Goal: Task Accomplishment & Management: Manage account settings

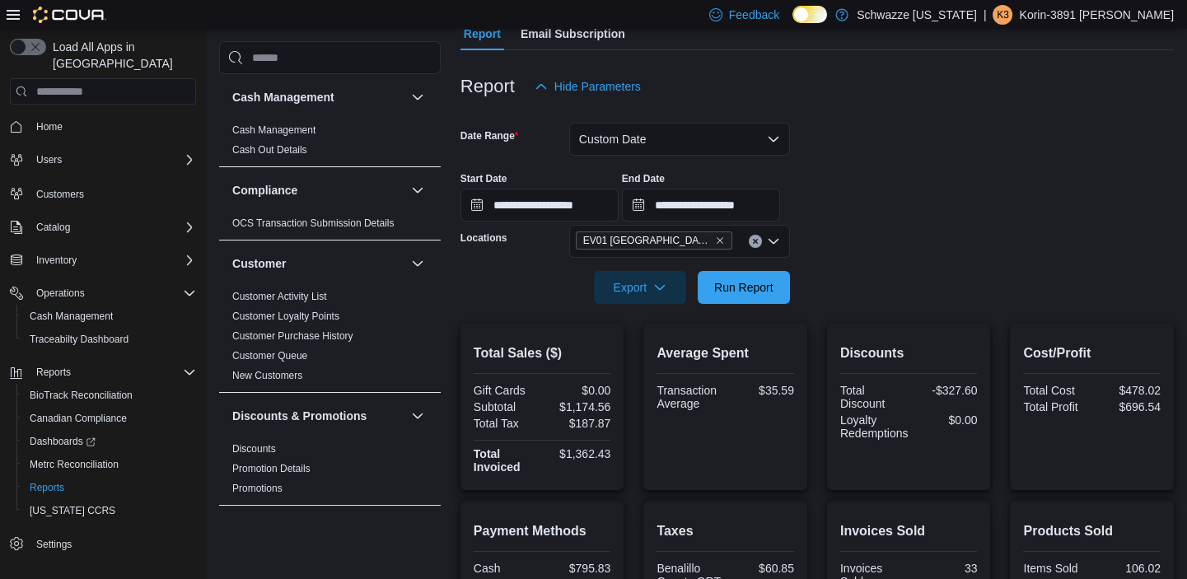
scroll to position [160, 0]
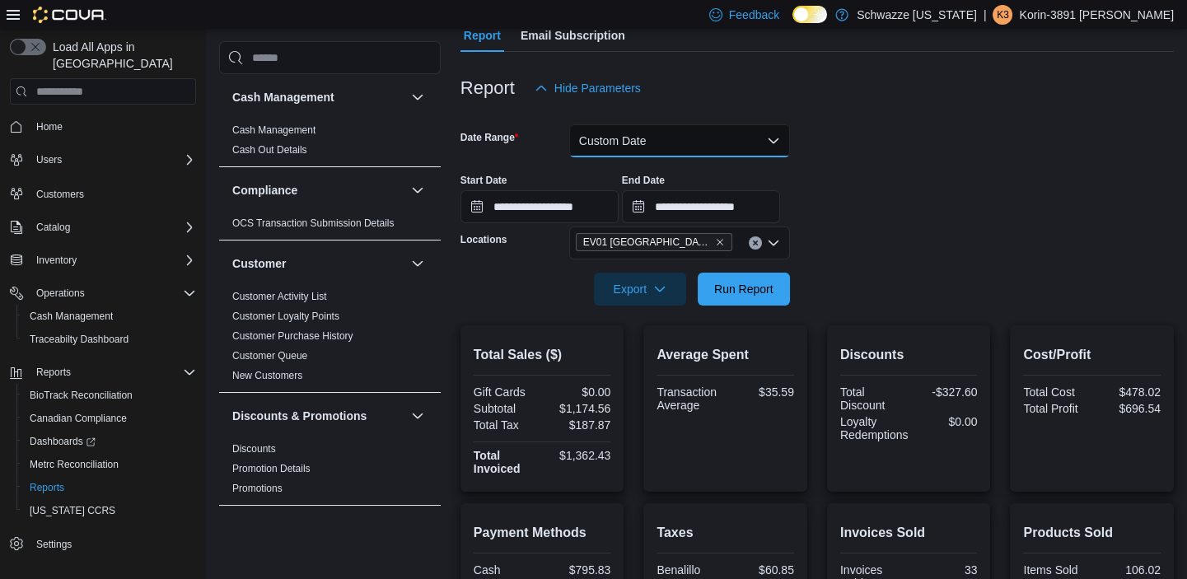
click at [603, 138] on button "Custom Date" at bounding box center [679, 140] width 221 height 33
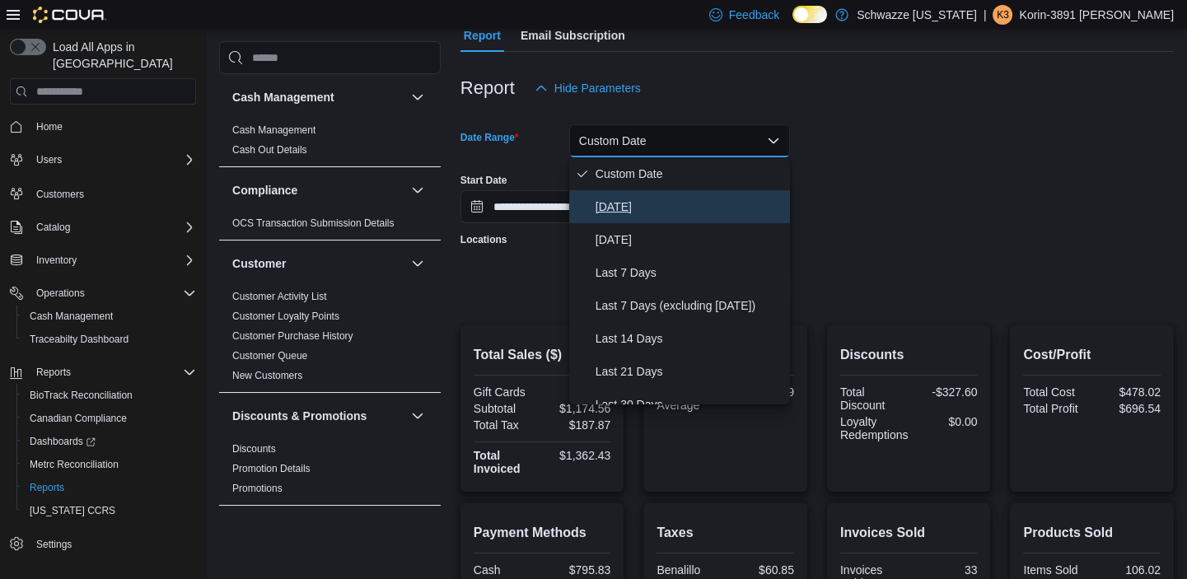
click at [624, 213] on span "[DATE]" at bounding box center [690, 207] width 188 height 20
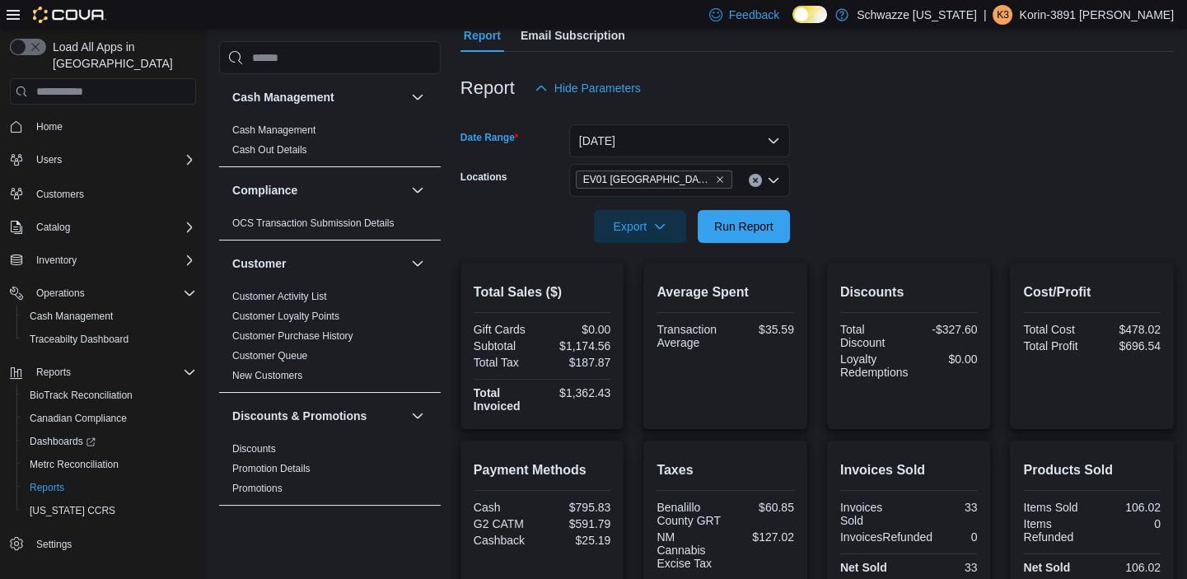
drag, startPoint x: 971, startPoint y: 231, endPoint x: 784, endPoint y: 264, distance: 189.1
click at [966, 227] on form "Date Range [DATE] Locations [GEOGRAPHIC_DATA] North Valley Export Run Report" at bounding box center [818, 174] width 714 height 138
click at [729, 236] on span "Run Report" at bounding box center [744, 225] width 73 height 33
click at [96, 250] on div "Inventory" at bounding box center [113, 260] width 166 height 20
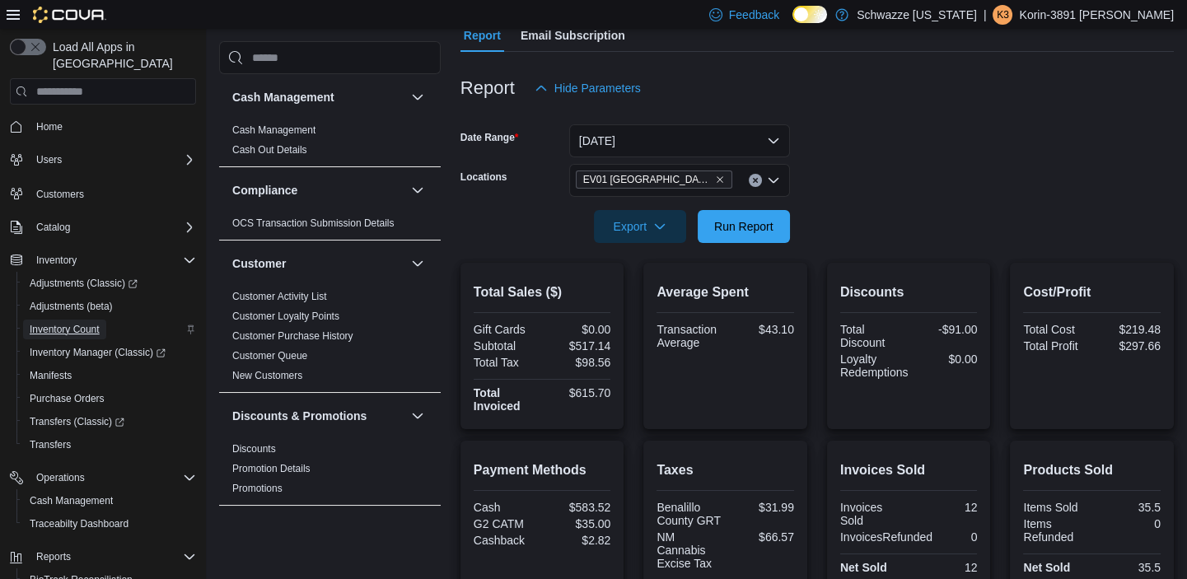
click at [82, 323] on span "Inventory Count" at bounding box center [65, 329] width 70 height 13
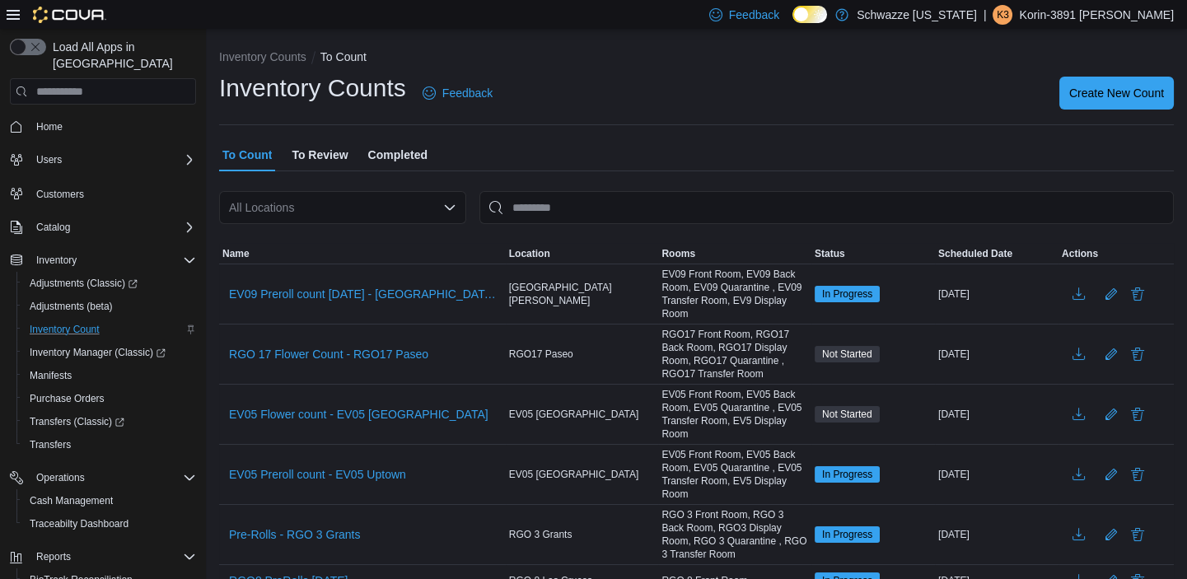
click at [424, 192] on div "All Locations" at bounding box center [342, 207] width 247 height 33
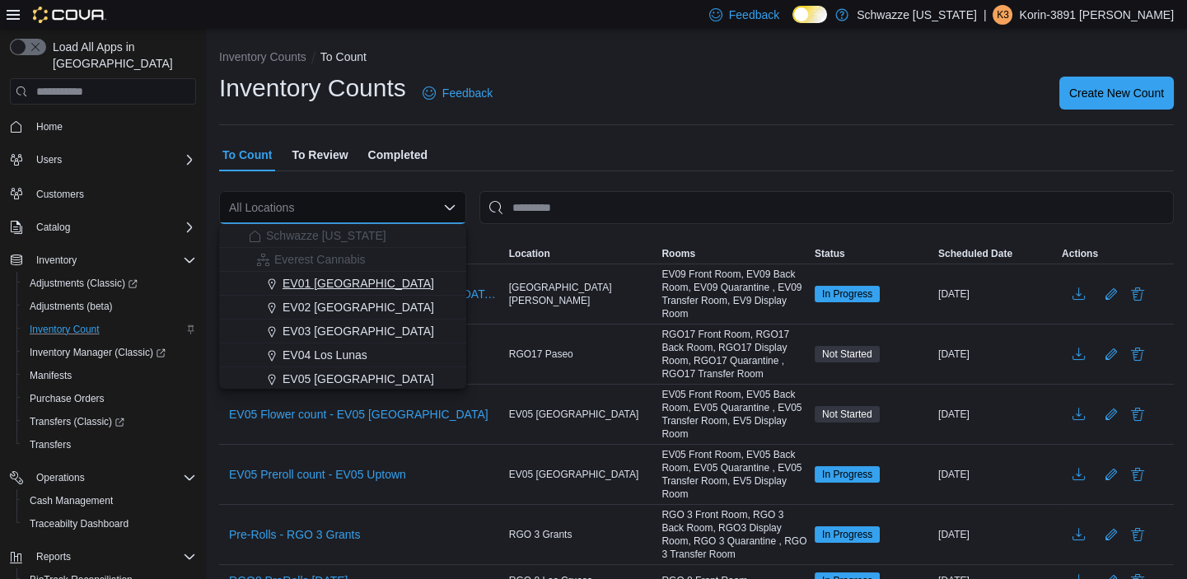
click at [381, 280] on div "EV01 [GEOGRAPHIC_DATA]" at bounding box center [353, 283] width 208 height 16
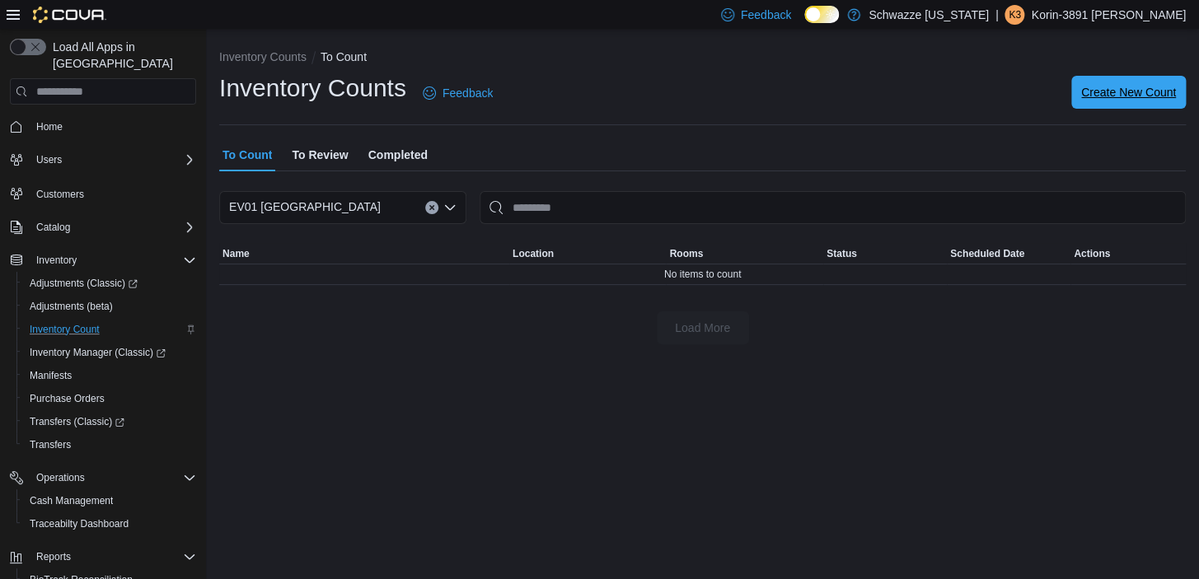
click at [1100, 109] on div "Create New Count" at bounding box center [1128, 93] width 115 height 33
click at [987, 122] on div "Inventory Counts Feedback Create New Count" at bounding box center [702, 99] width 967 height 54
click at [1134, 90] on span "Create New Count" at bounding box center [1128, 92] width 95 height 16
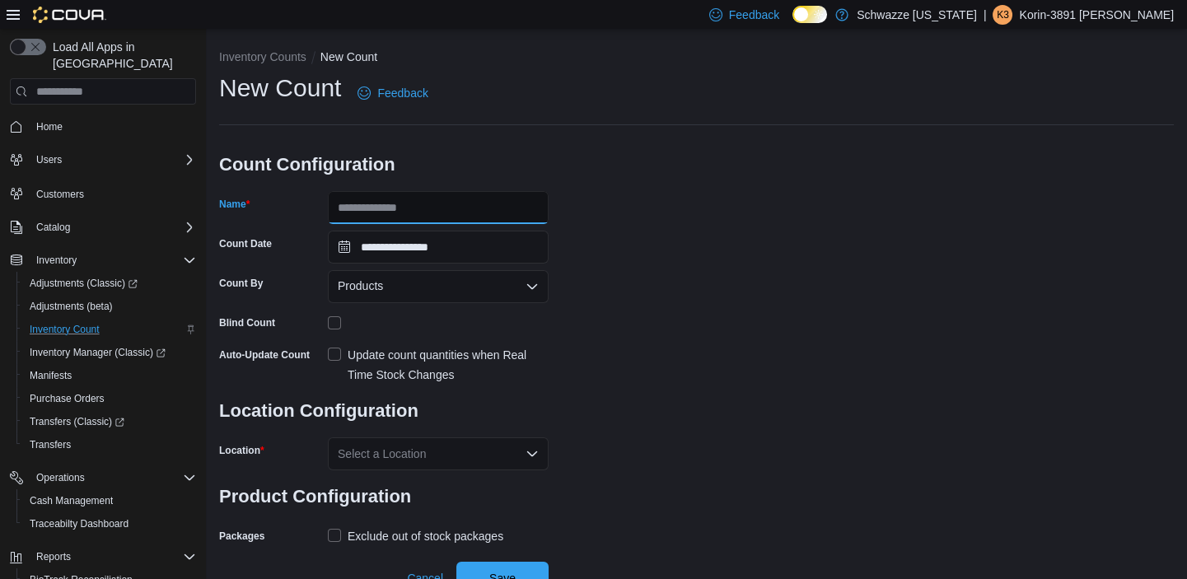
click at [441, 214] on input "Name" at bounding box center [438, 207] width 221 height 33
type input "**********"
drag, startPoint x: 718, startPoint y: 153, endPoint x: 725, endPoint y: 141, distance: 14.4
click at [725, 141] on div "**********" at bounding box center [696, 310] width 955 height 477
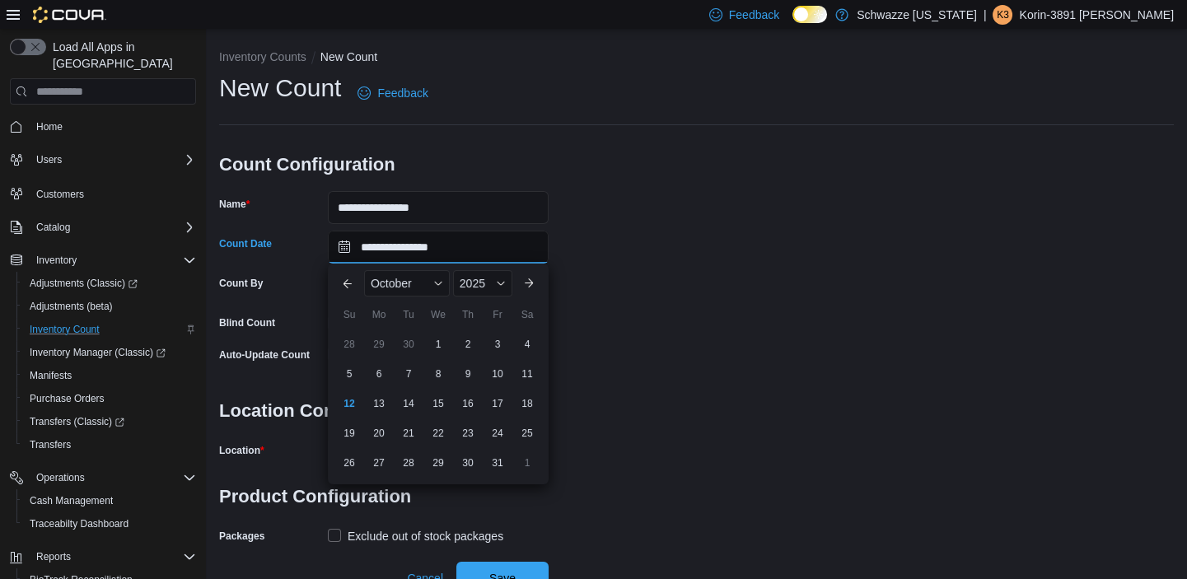
click at [505, 254] on input "**********" at bounding box center [438, 247] width 221 height 33
click at [384, 397] on div "13" at bounding box center [378, 403] width 29 height 29
type input "**********"
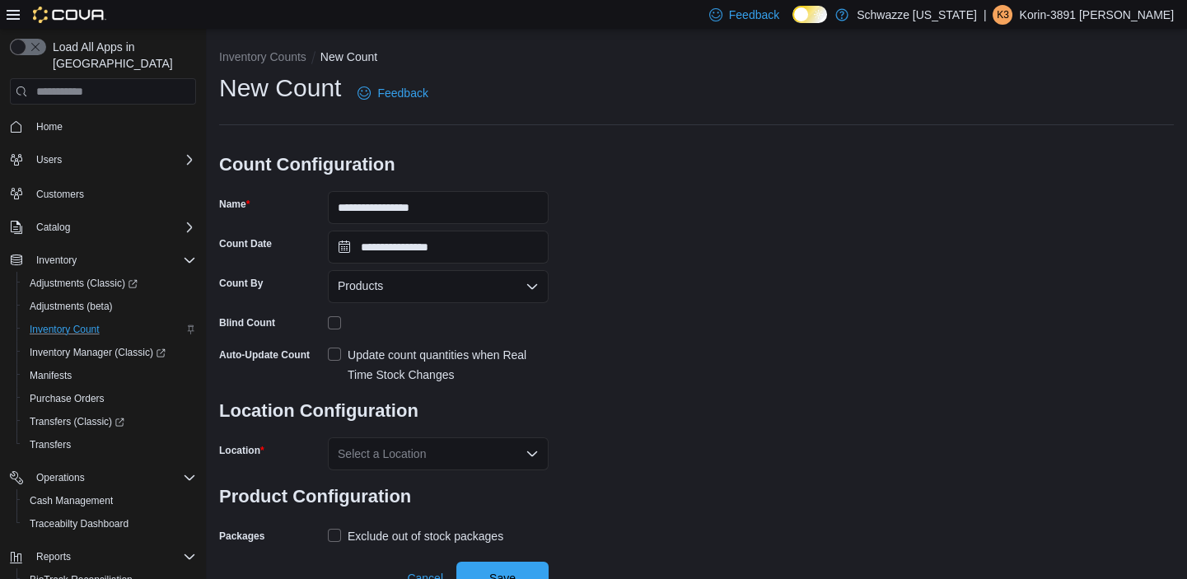
click at [762, 250] on div "**********" at bounding box center [696, 310] width 955 height 477
click at [536, 285] on icon "Open list of options" at bounding box center [532, 286] width 10 height 5
click at [502, 330] on span "Classifications" at bounding box center [448, 338] width 181 height 16
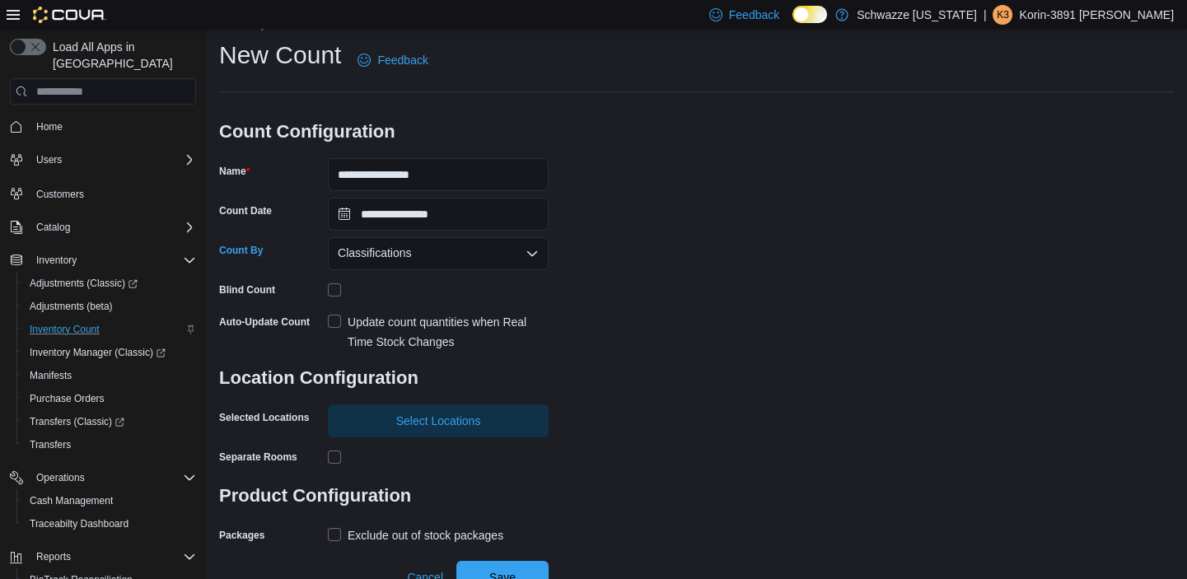
scroll to position [48, 0]
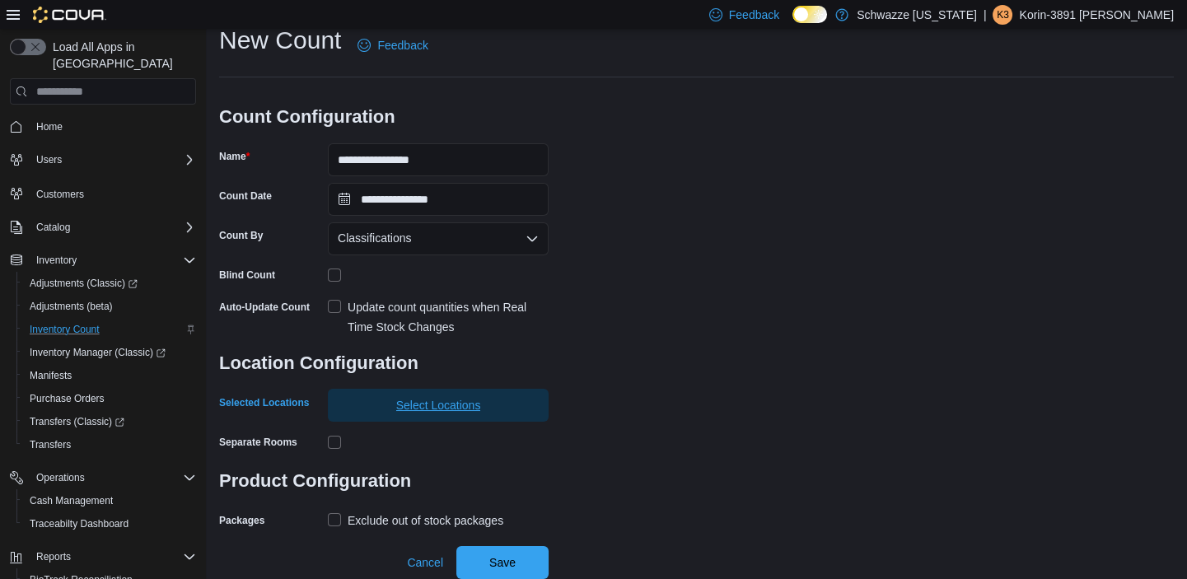
click at [427, 411] on span "Select Locations" at bounding box center [438, 405] width 85 height 16
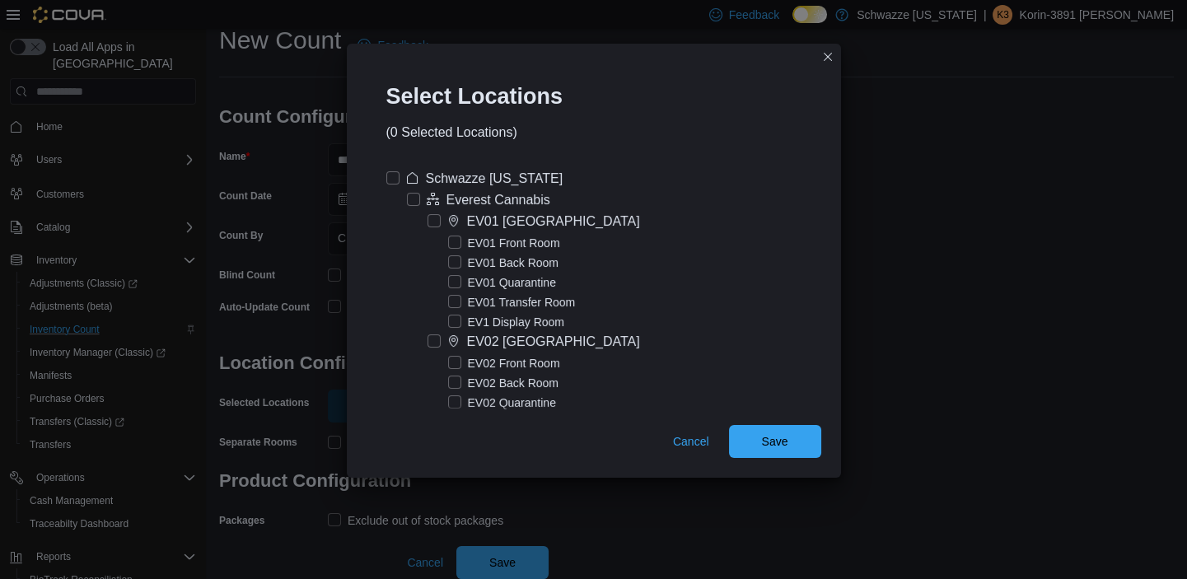
click at [431, 218] on label "EV01 [GEOGRAPHIC_DATA]" at bounding box center [534, 222] width 213 height 20
click at [784, 442] on span "Save" at bounding box center [775, 441] width 26 height 16
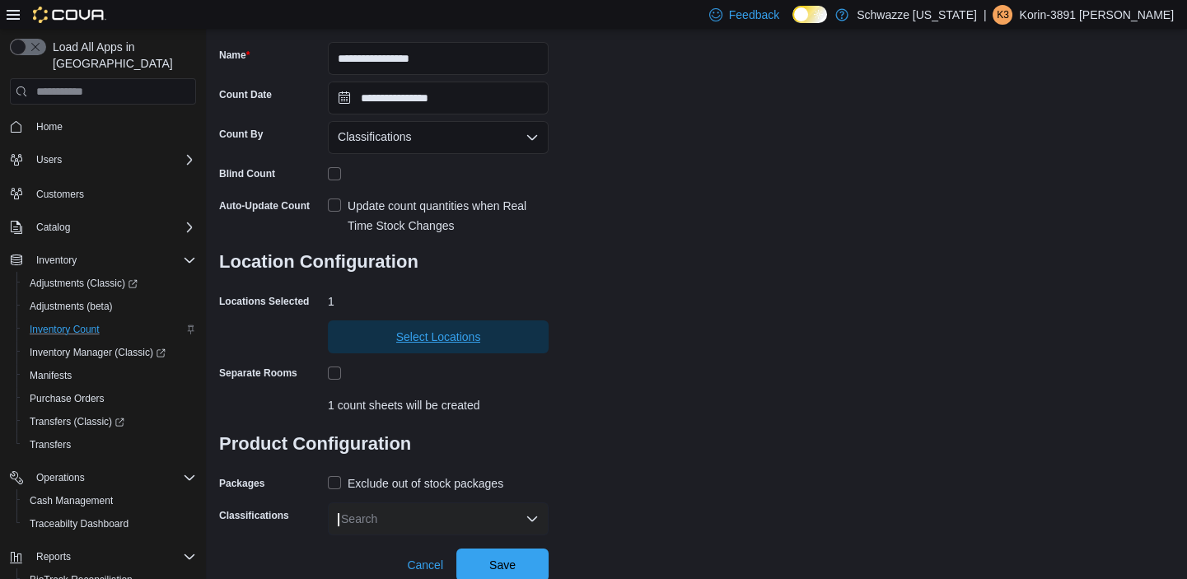
scroll to position [152, 0]
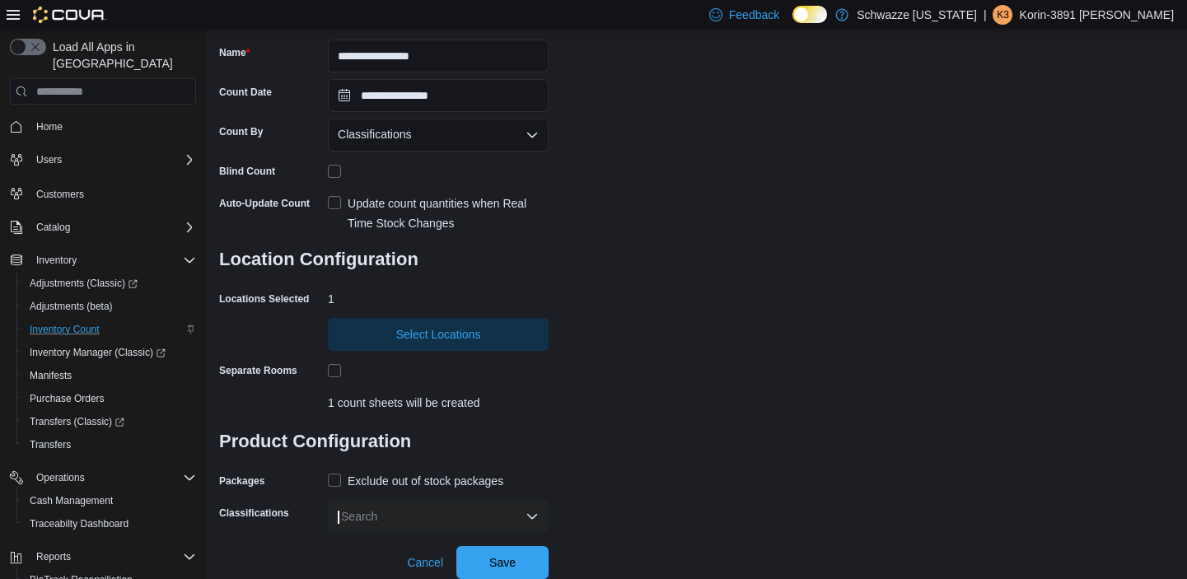
click at [395, 515] on div "Search" at bounding box center [438, 516] width 221 height 33
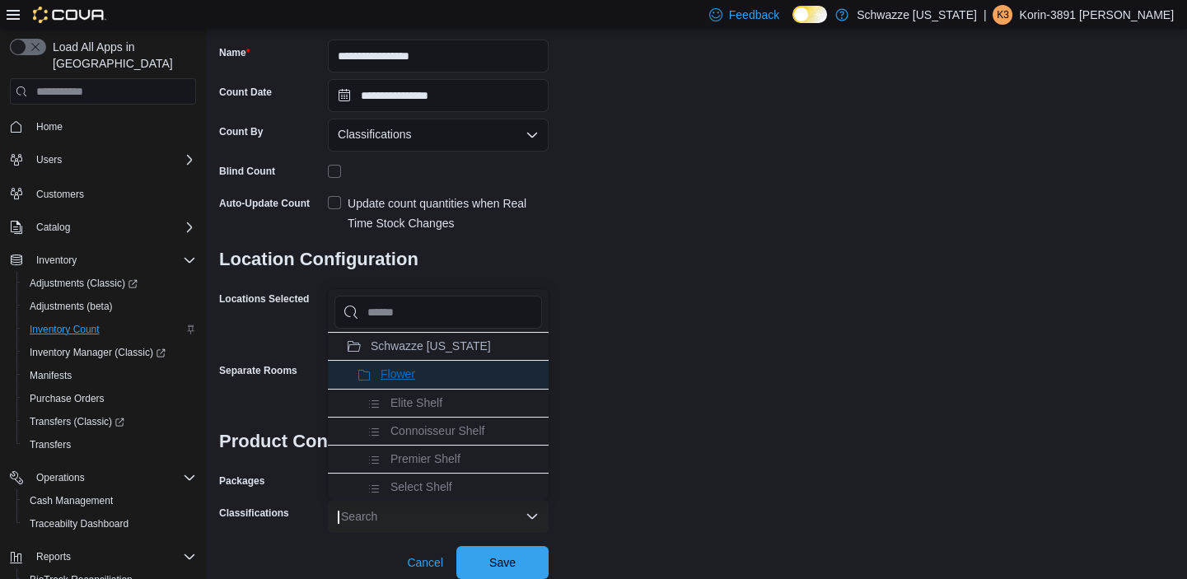
click at [385, 378] on span "Flower" at bounding box center [398, 374] width 35 height 13
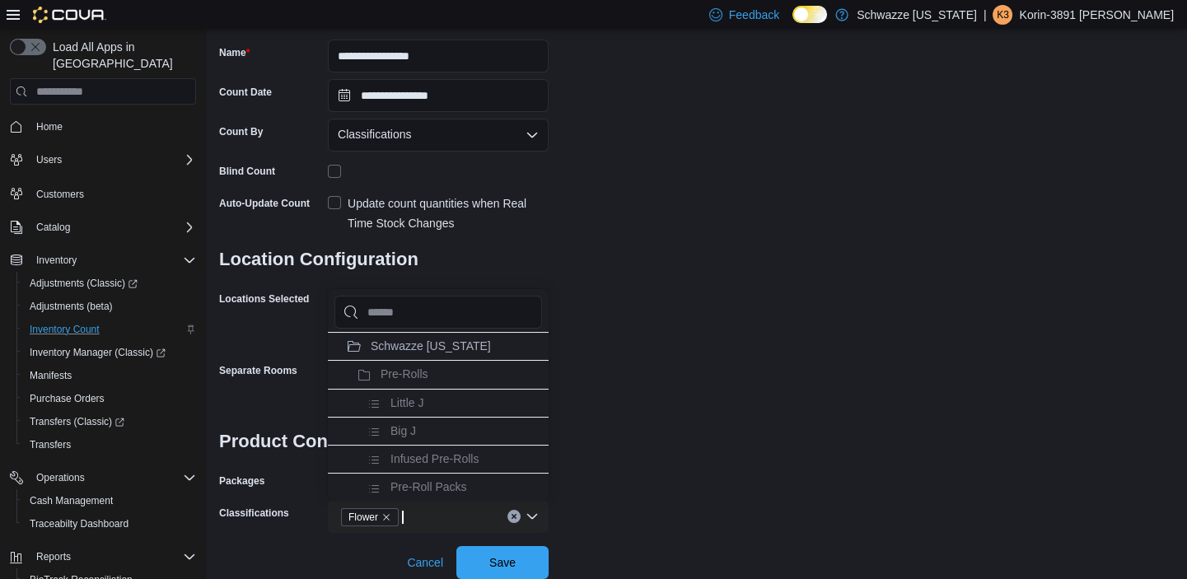
click at [696, 402] on div "**********" at bounding box center [696, 226] width 955 height 613
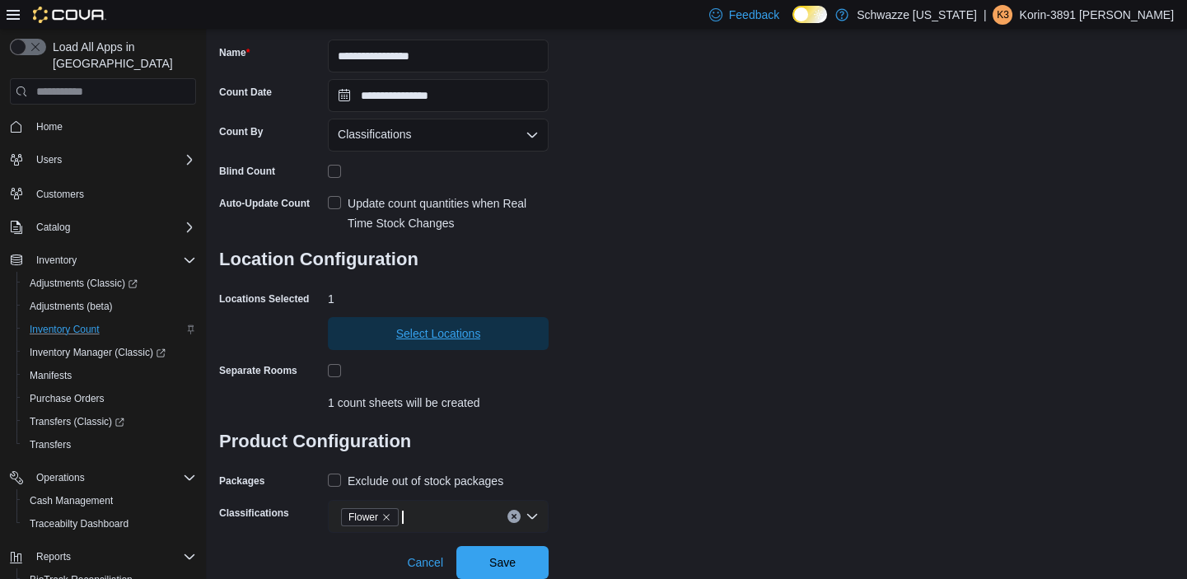
click at [429, 330] on span "Select Locations" at bounding box center [438, 333] width 85 height 16
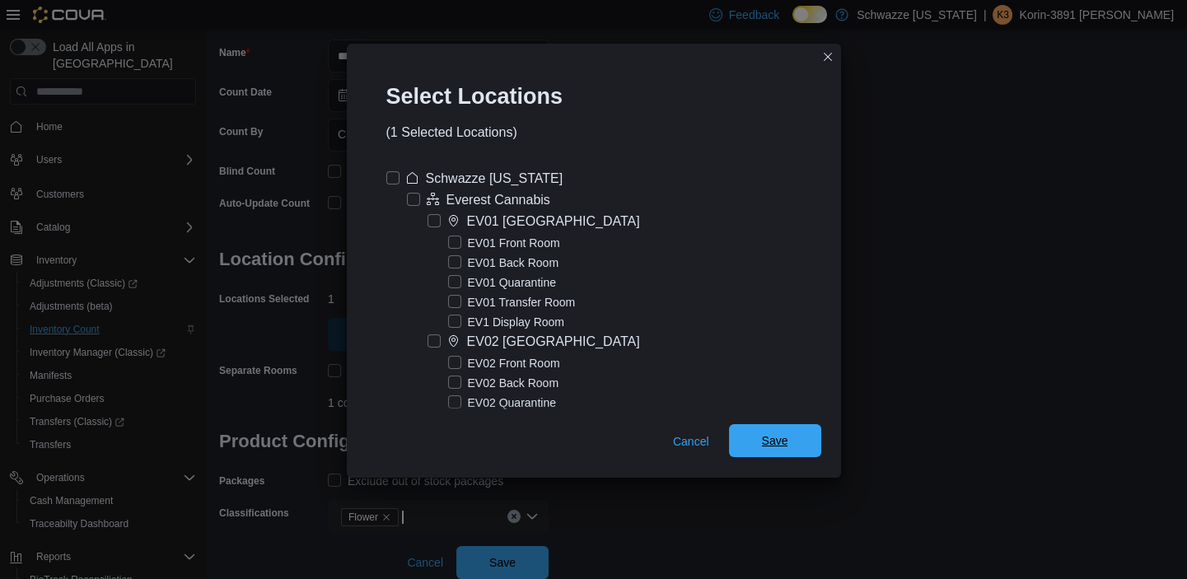
click at [790, 432] on span "Save" at bounding box center [775, 440] width 73 height 33
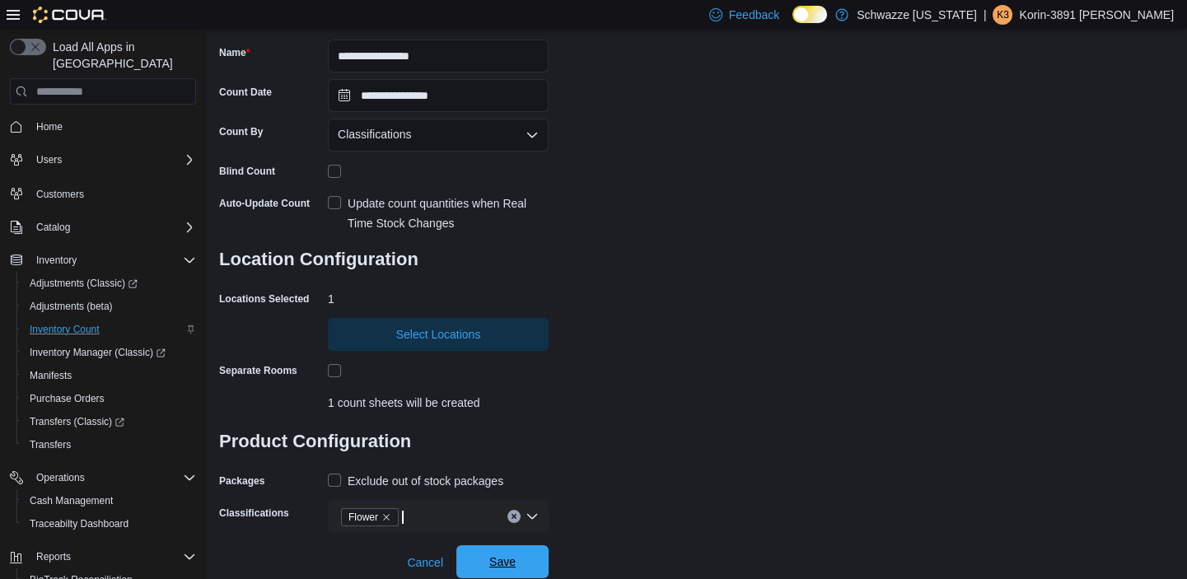
click at [523, 557] on span "Save" at bounding box center [502, 561] width 73 height 33
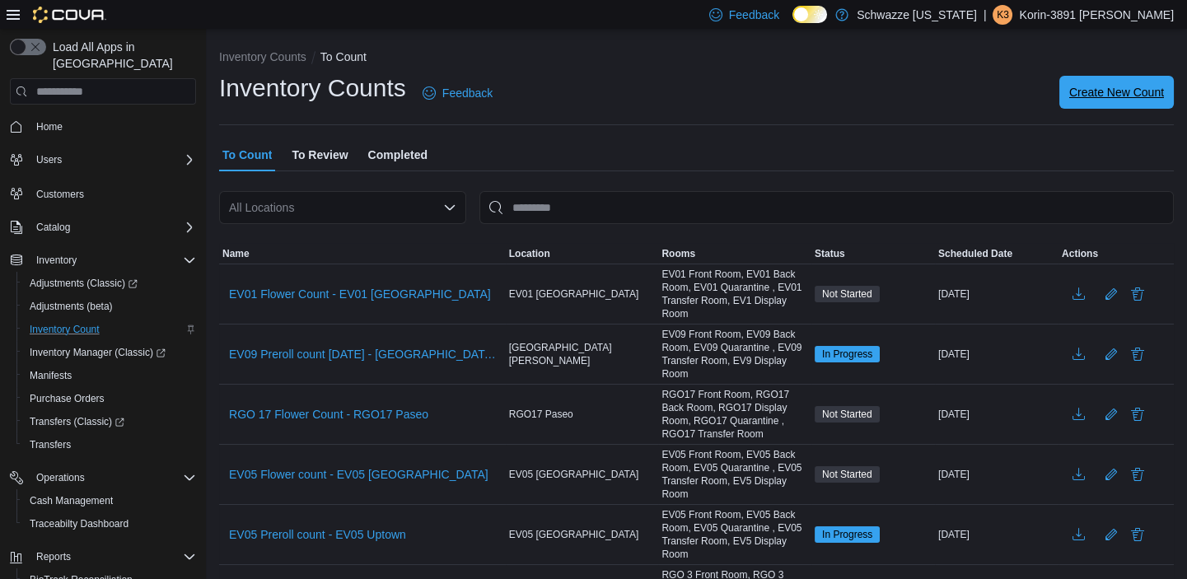
click at [1121, 94] on span "Create New Count" at bounding box center [1117, 92] width 95 height 16
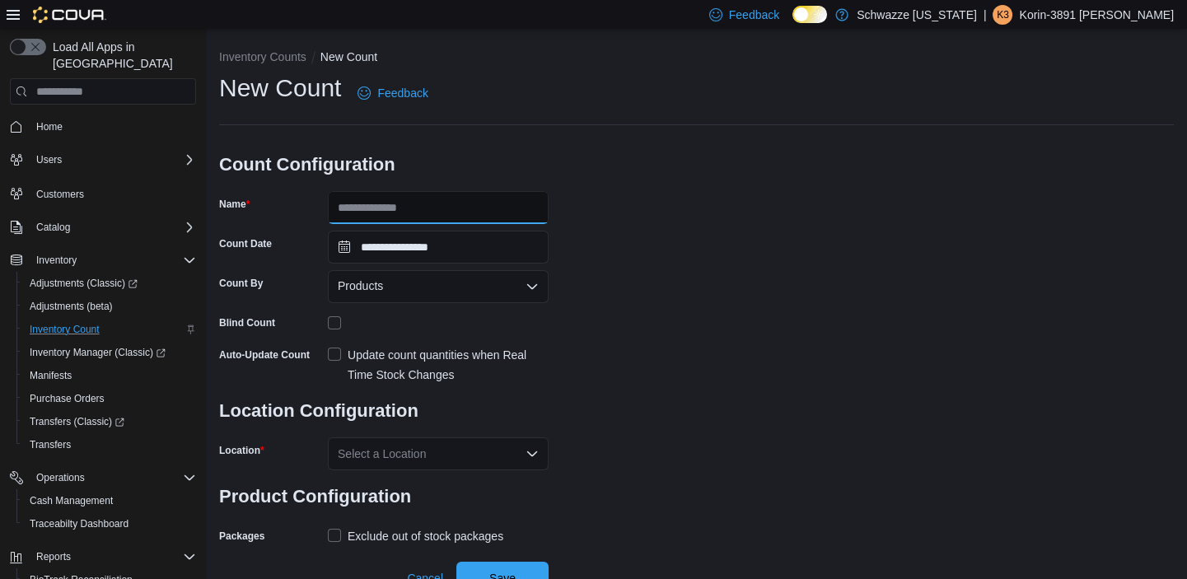
click at [514, 209] on input "Name" at bounding box center [438, 207] width 221 height 33
type input "**********"
click at [502, 285] on div "Products" at bounding box center [438, 286] width 221 height 33
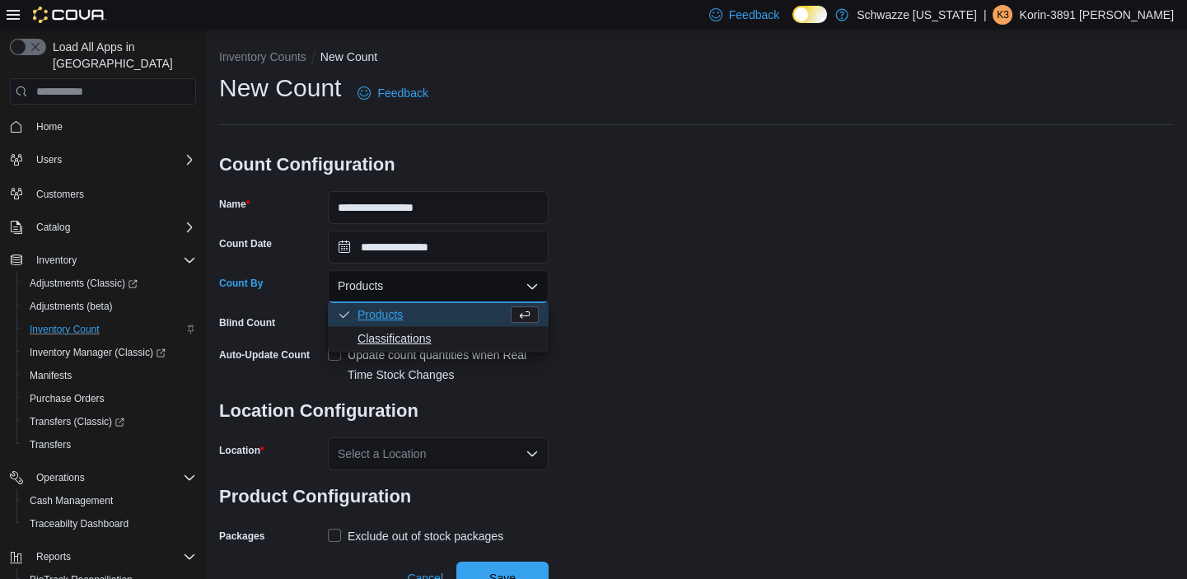
click at [409, 335] on span "Classifications" at bounding box center [448, 338] width 181 height 16
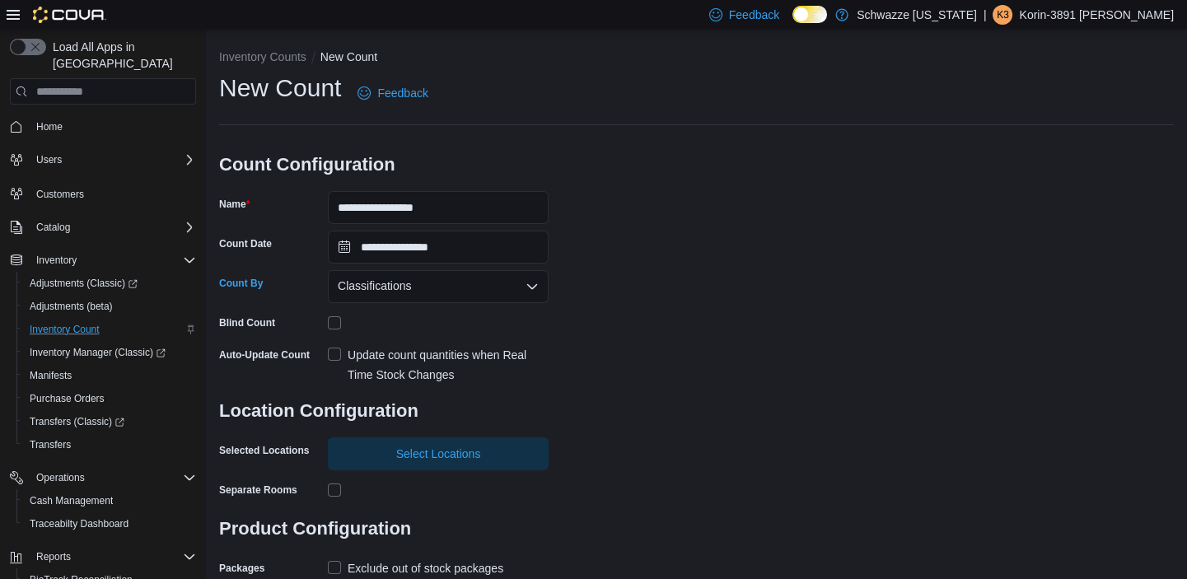
click at [630, 332] on div "**********" at bounding box center [696, 326] width 955 height 509
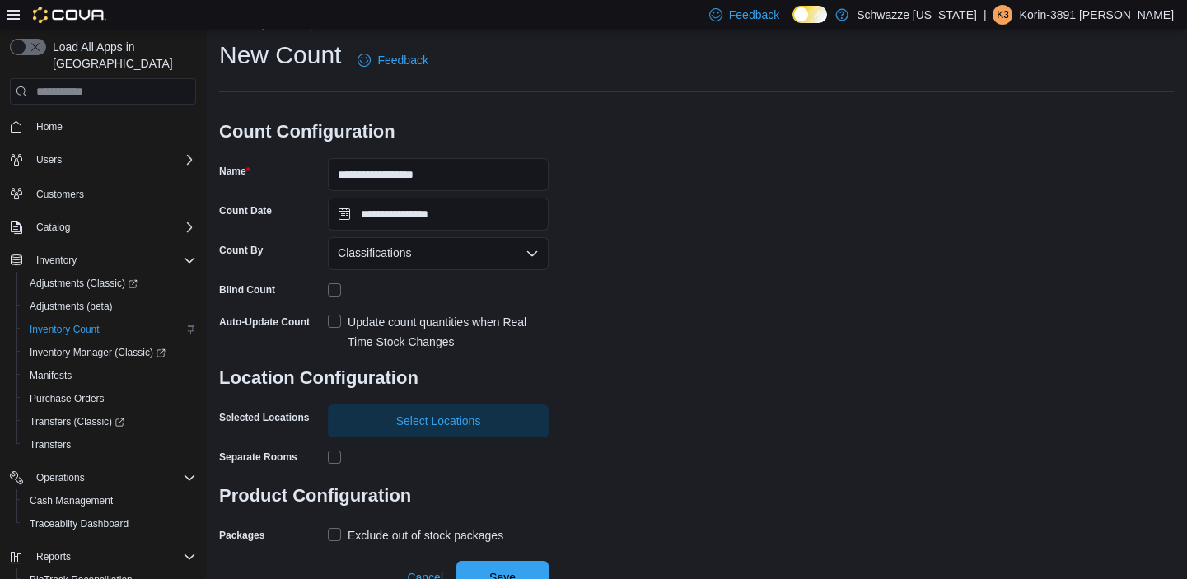
scroll to position [48, 0]
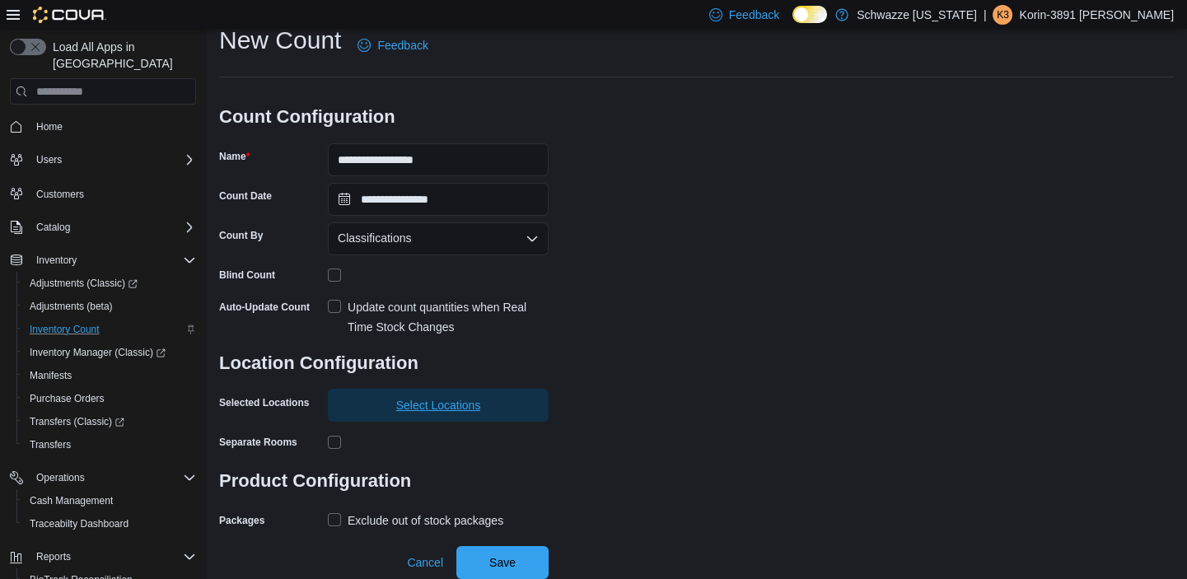
click at [447, 401] on span "Select Locations" at bounding box center [438, 405] width 85 height 16
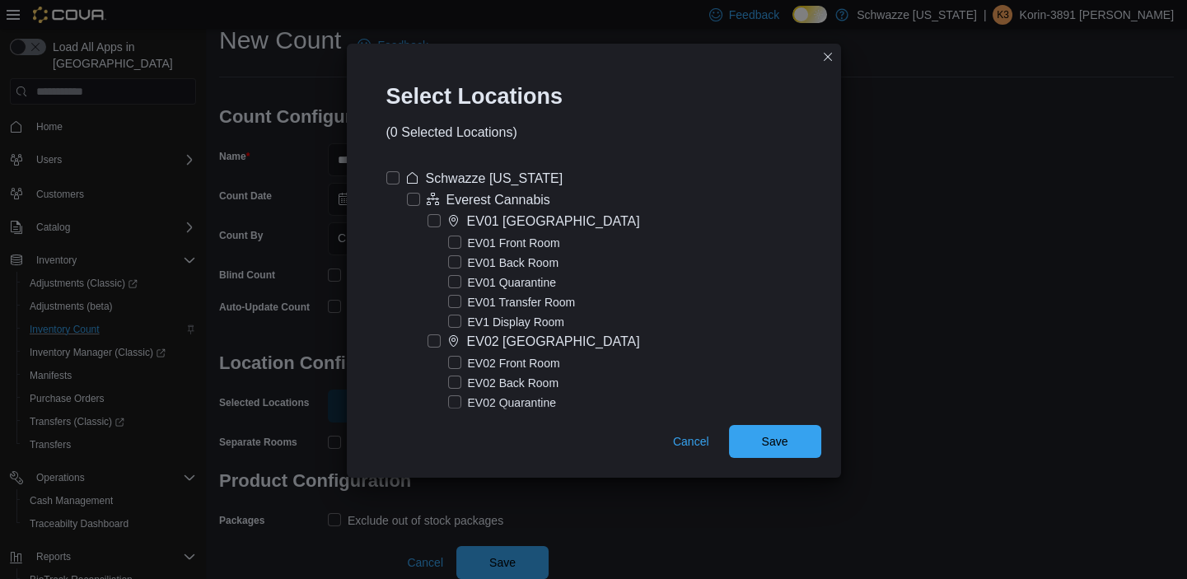
click at [433, 221] on label "EV01 [GEOGRAPHIC_DATA]" at bounding box center [534, 222] width 213 height 20
click at [773, 449] on span "Save" at bounding box center [775, 440] width 73 height 33
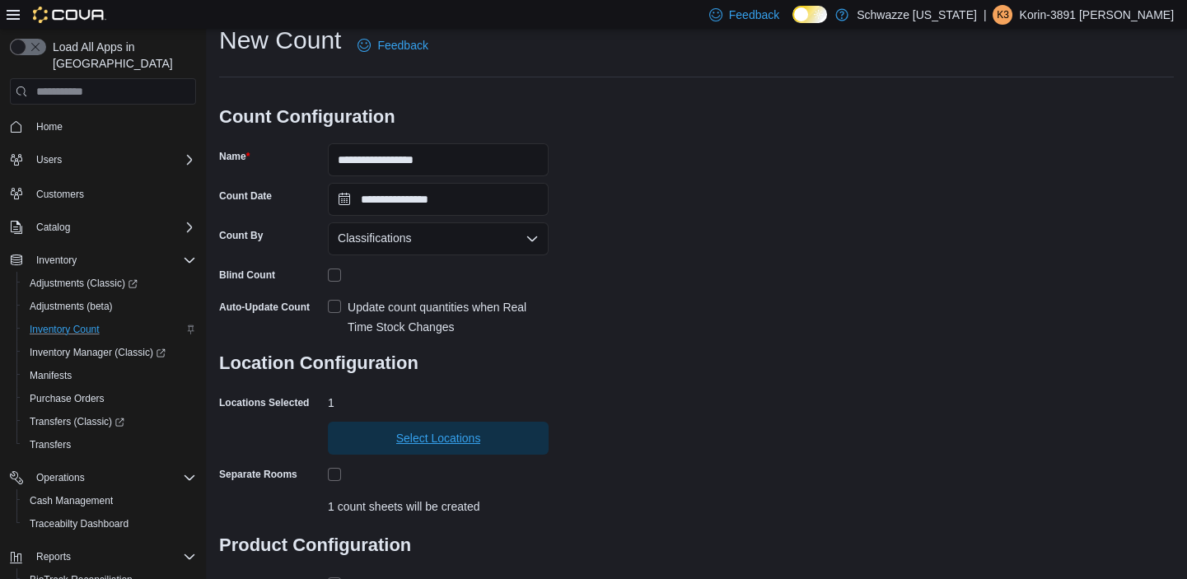
scroll to position [152, 0]
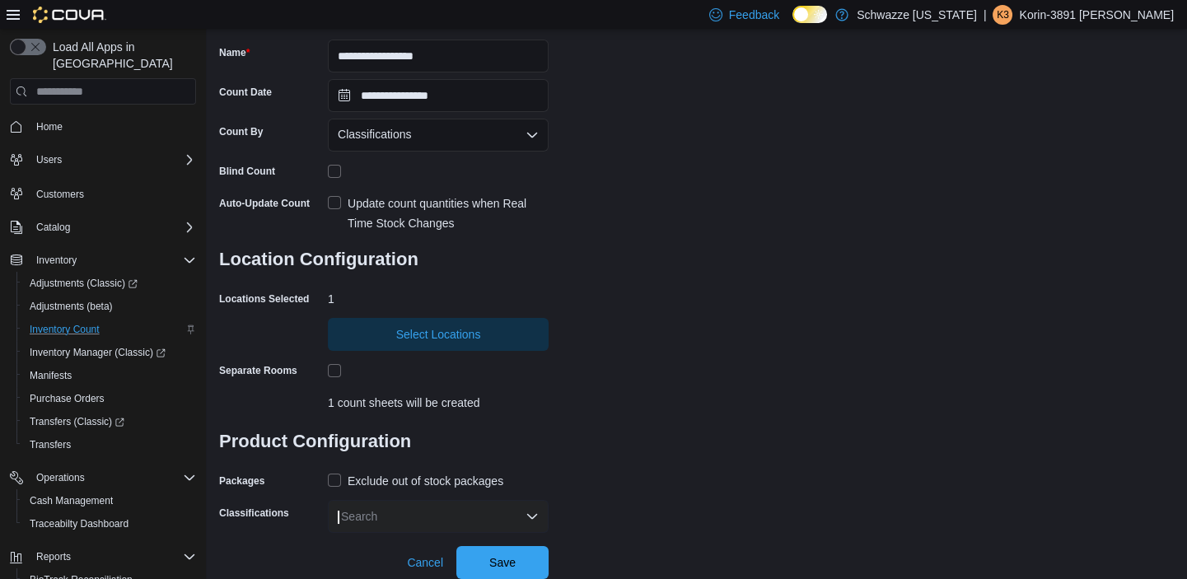
click at [370, 505] on div "Search" at bounding box center [438, 516] width 221 height 33
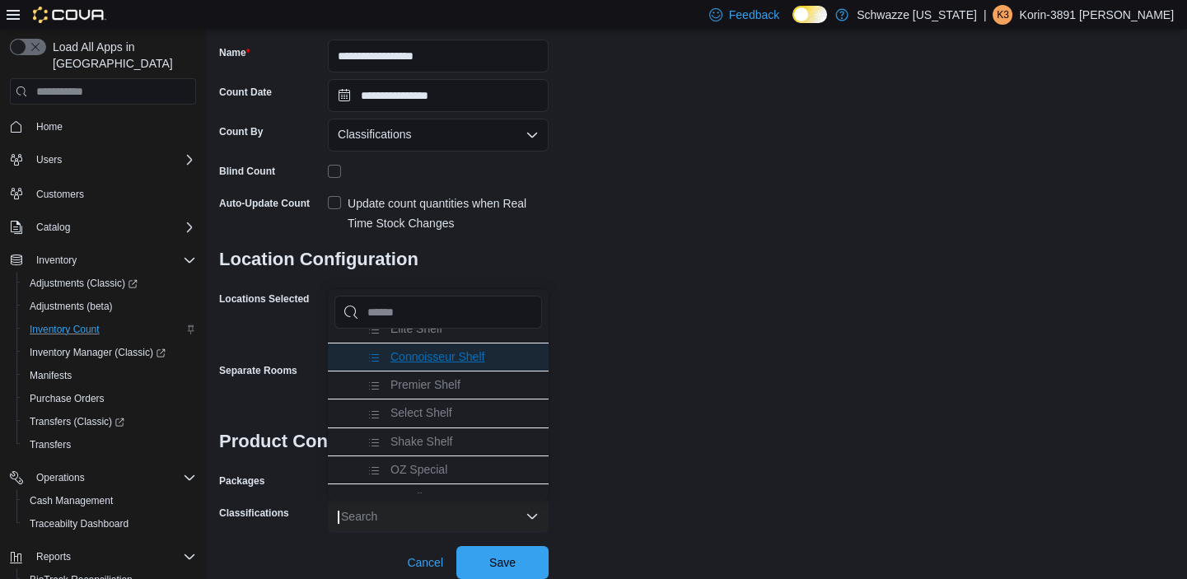
scroll to position [149, 0]
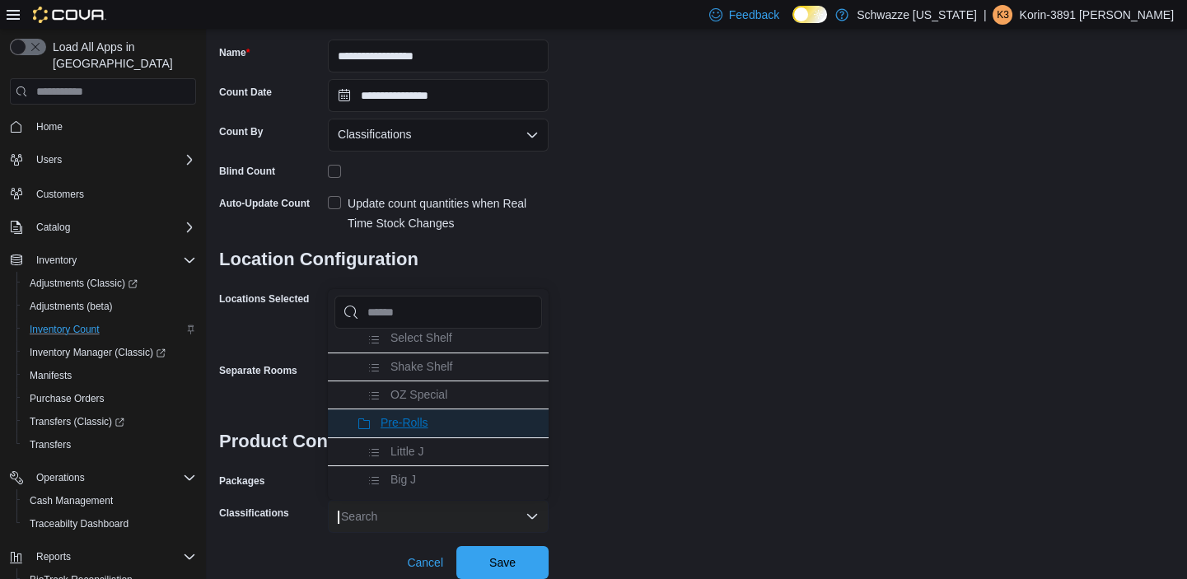
click at [419, 424] on span "Pre-Rolls" at bounding box center [405, 422] width 48 height 13
click at [772, 480] on div "**********" at bounding box center [696, 226] width 955 height 613
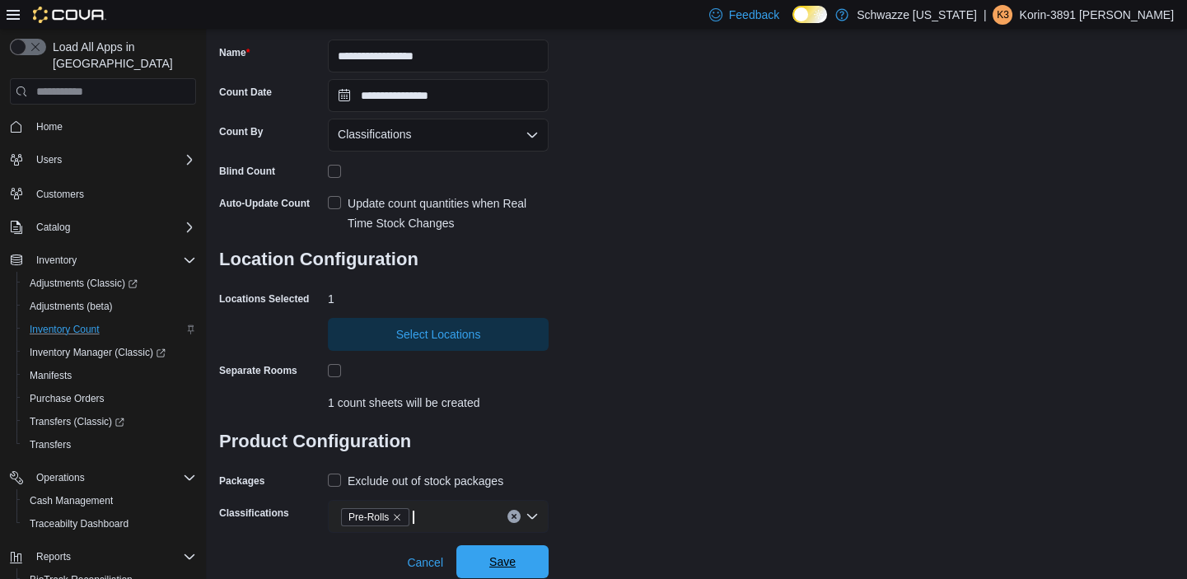
click at [533, 556] on span "Save" at bounding box center [502, 561] width 73 height 33
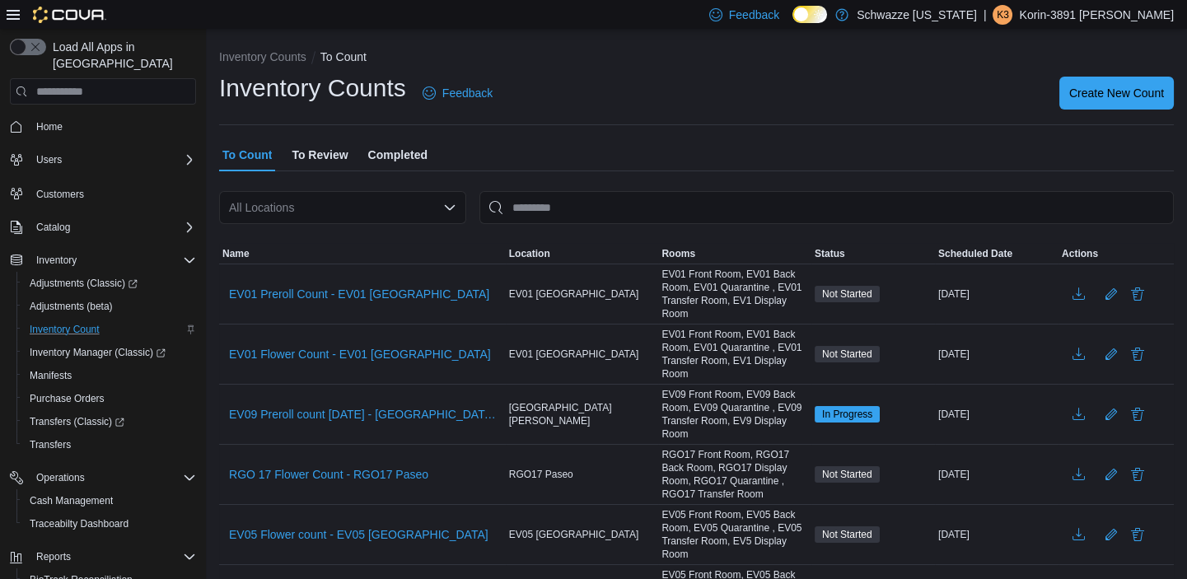
click at [391, 199] on div "All Locations" at bounding box center [342, 207] width 247 height 33
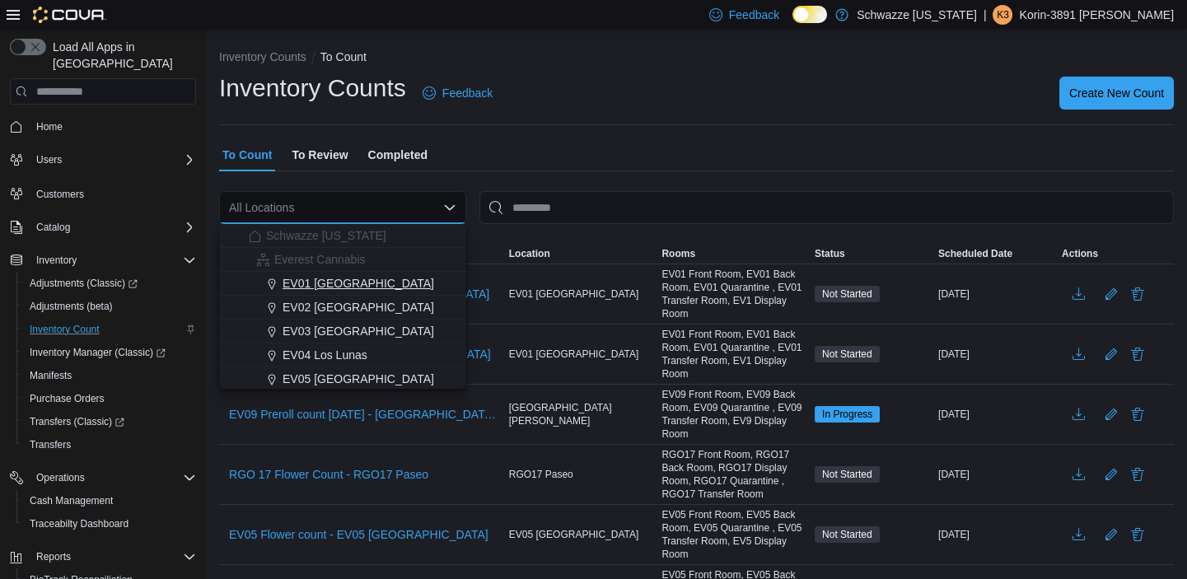
click at [357, 282] on span "EV01 [GEOGRAPHIC_DATA]" at bounding box center [359, 283] width 152 height 16
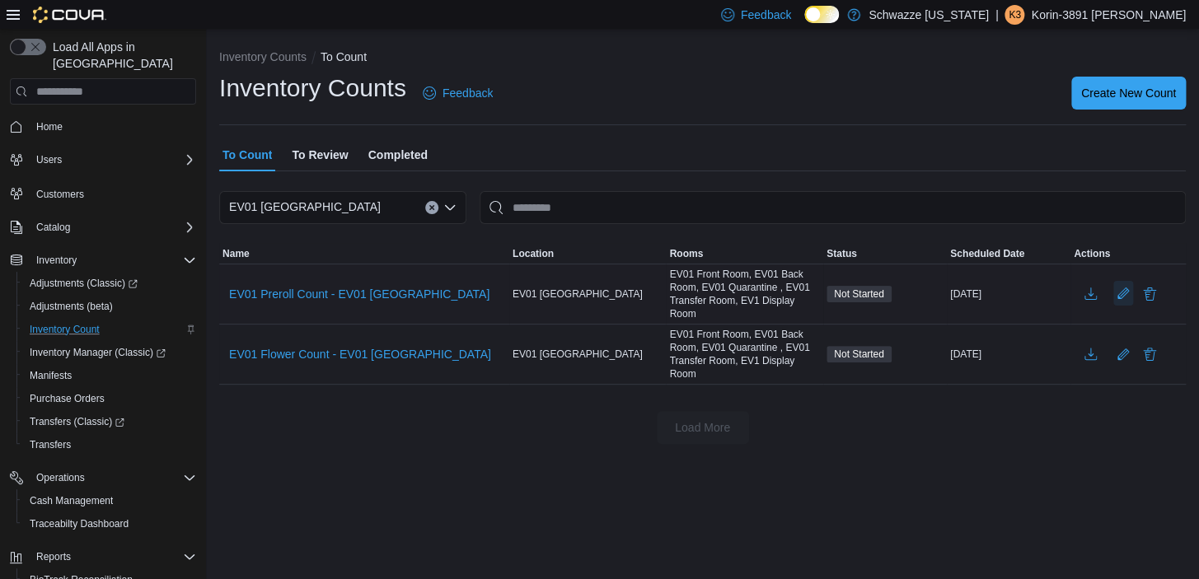
click at [1128, 294] on button "Edit count details" at bounding box center [1123, 293] width 20 height 25
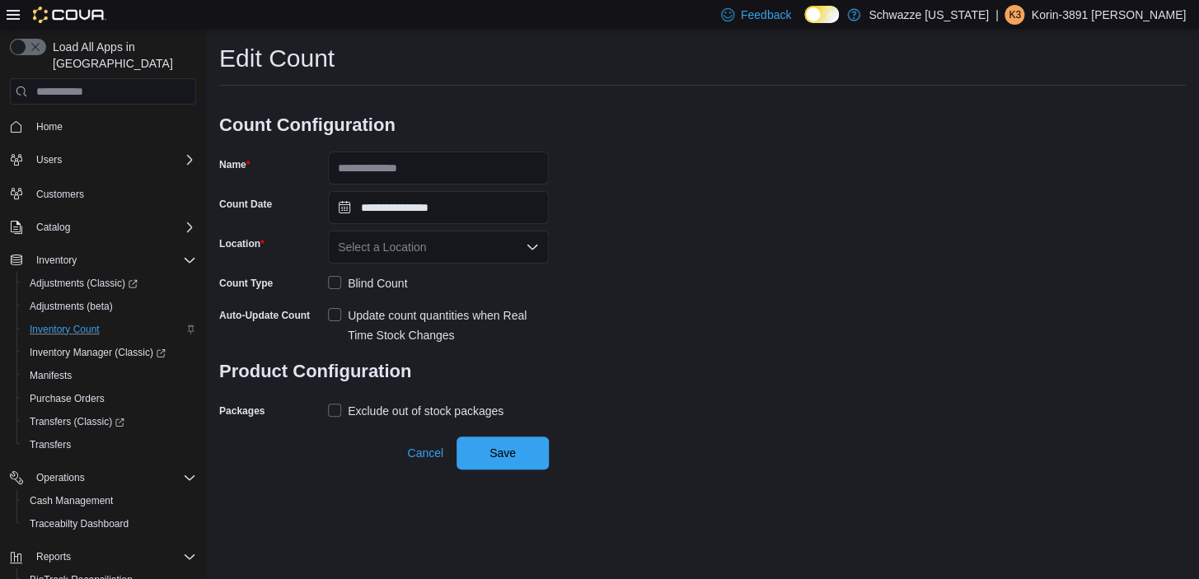
type input "**********"
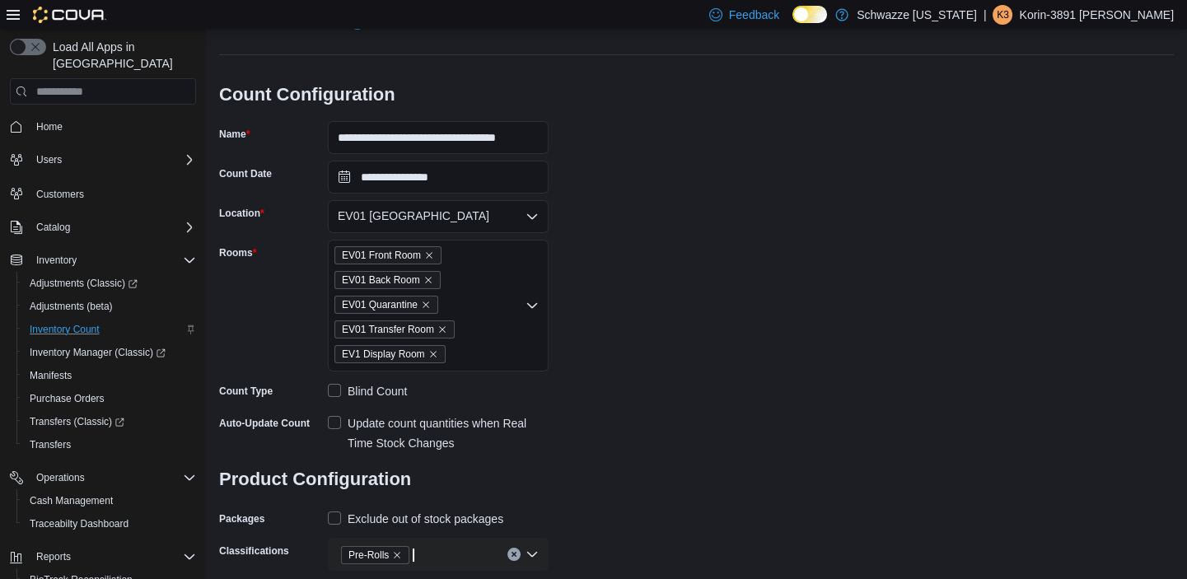
scroll to position [78, 0]
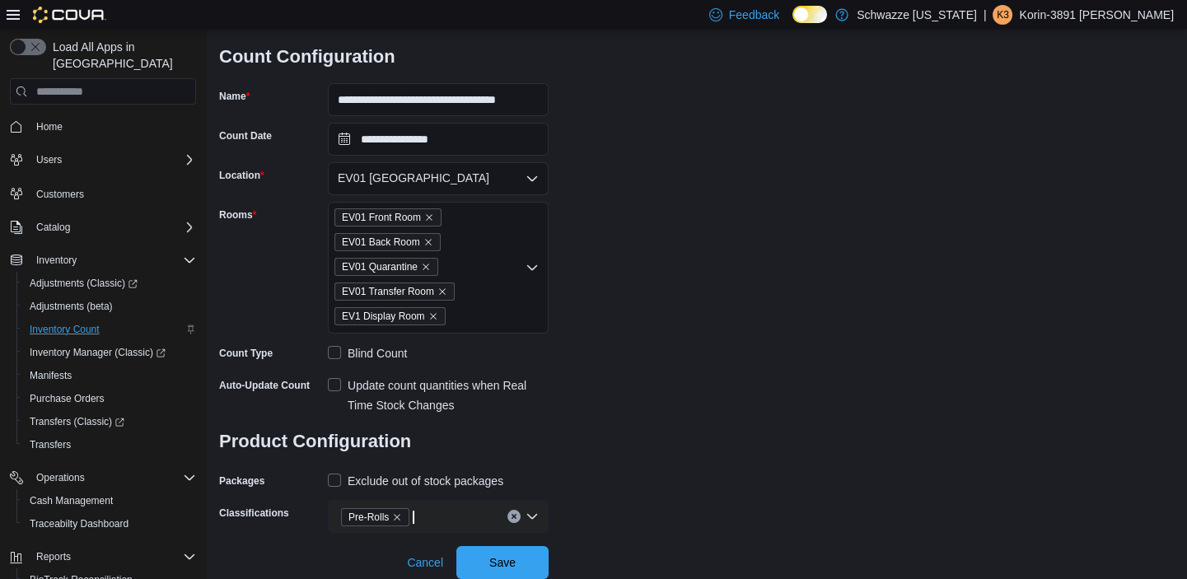
click at [333, 480] on label "Exclude out of stock packages" at bounding box center [416, 481] width 176 height 20
click at [520, 573] on span "Save" at bounding box center [502, 561] width 73 height 33
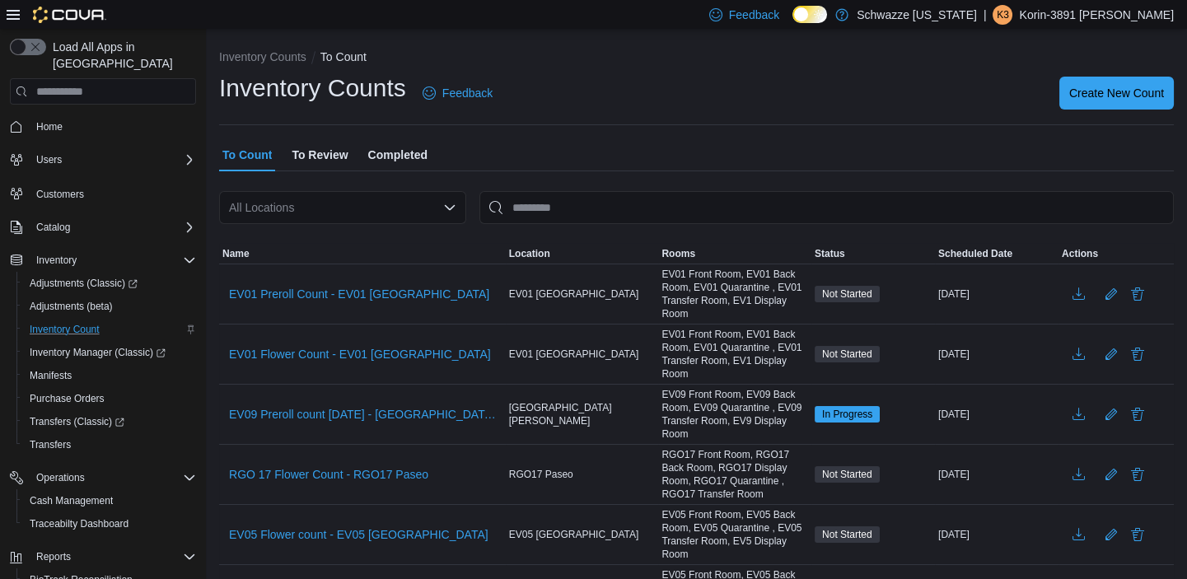
click at [424, 211] on div "All Locations" at bounding box center [342, 207] width 247 height 33
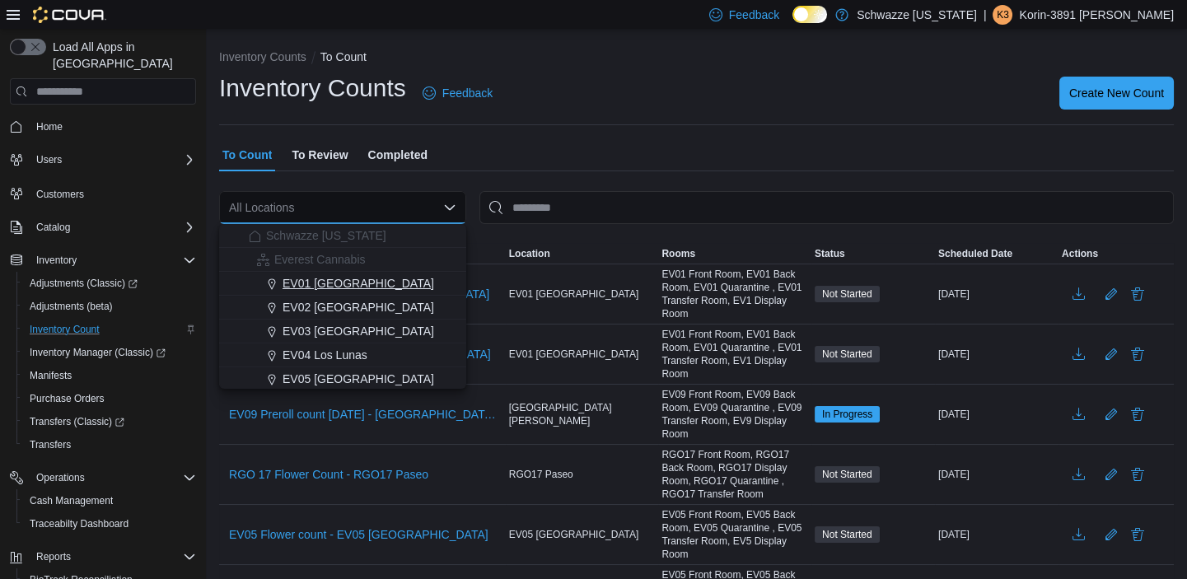
click at [407, 281] on div "EV01 [GEOGRAPHIC_DATA]" at bounding box center [353, 283] width 208 height 16
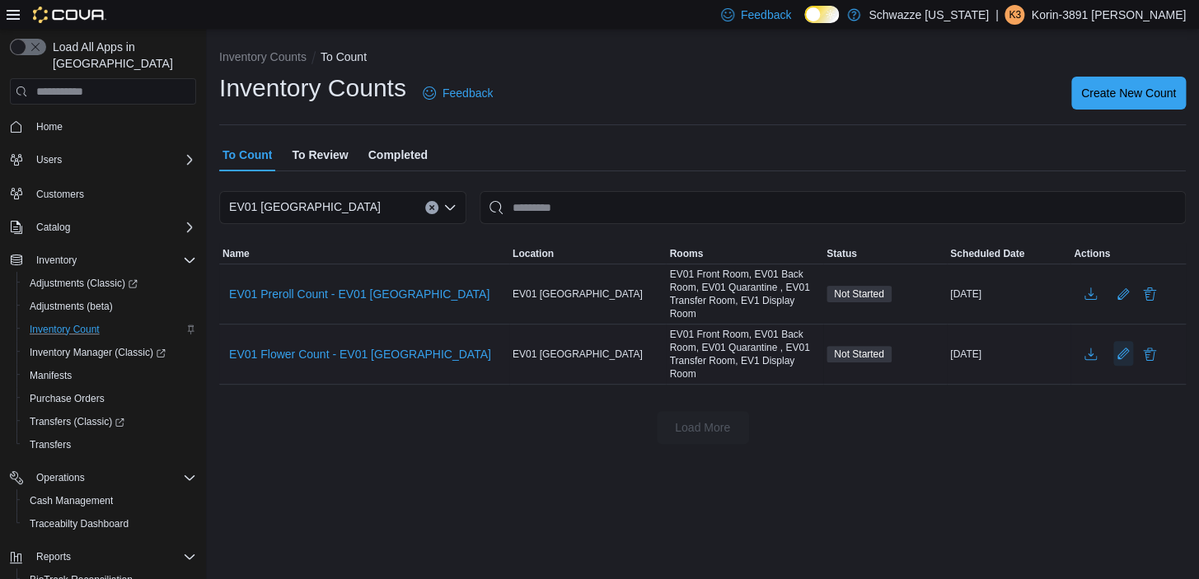
click at [1123, 358] on button "Edit count details" at bounding box center [1123, 353] width 20 height 25
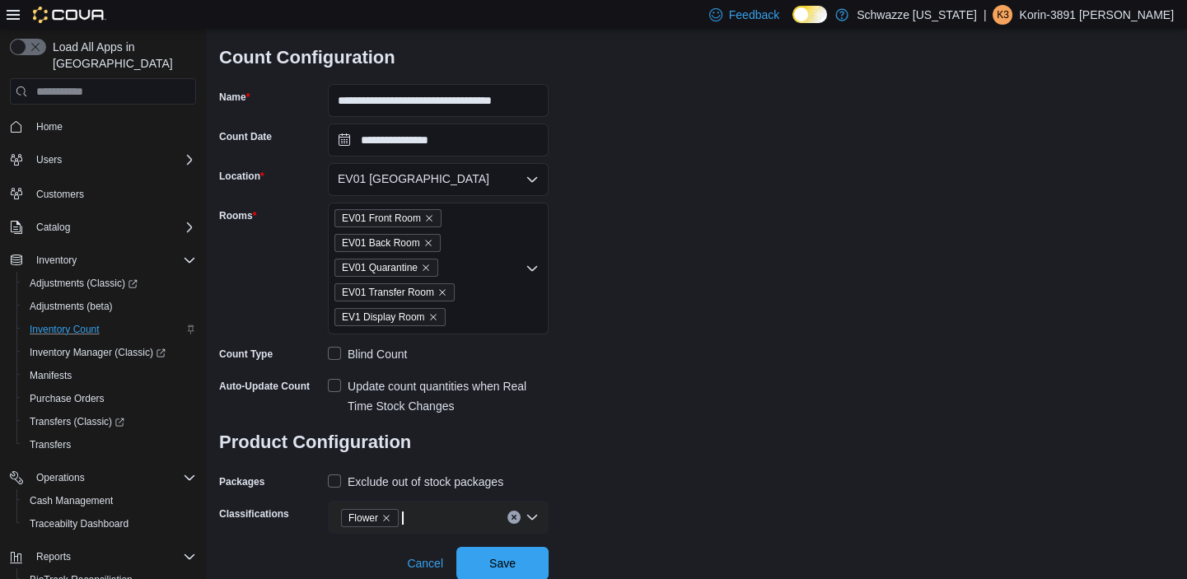
scroll to position [78, 0]
click at [332, 478] on label "Exclude out of stock packages" at bounding box center [416, 481] width 176 height 20
click at [516, 568] on span "Save" at bounding box center [502, 561] width 73 height 33
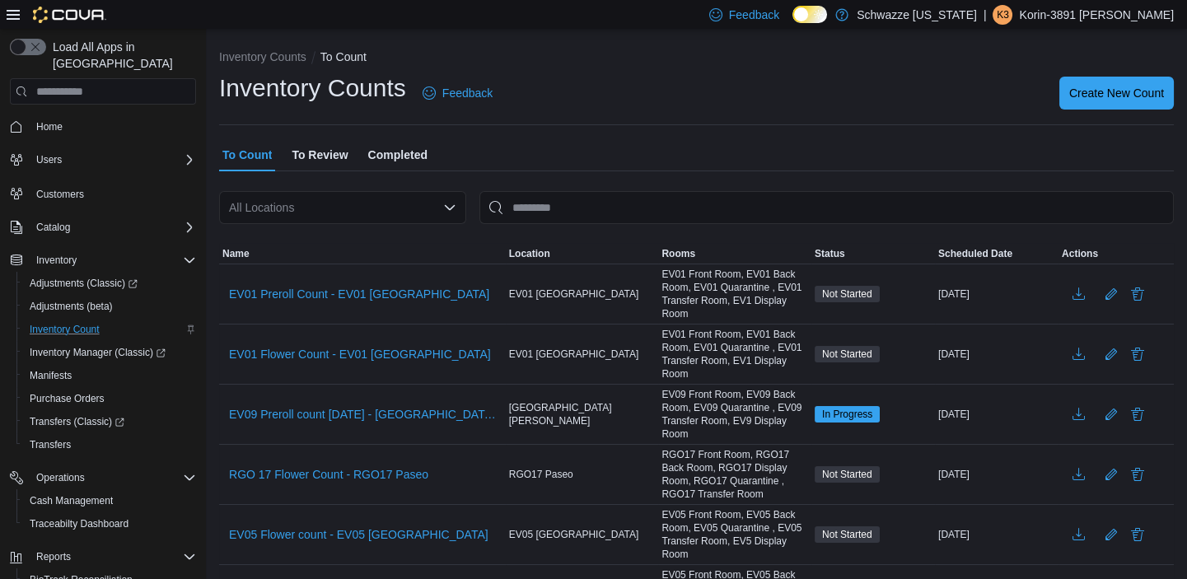
click at [446, 213] on icon "Open list of options" at bounding box center [449, 207] width 13 height 13
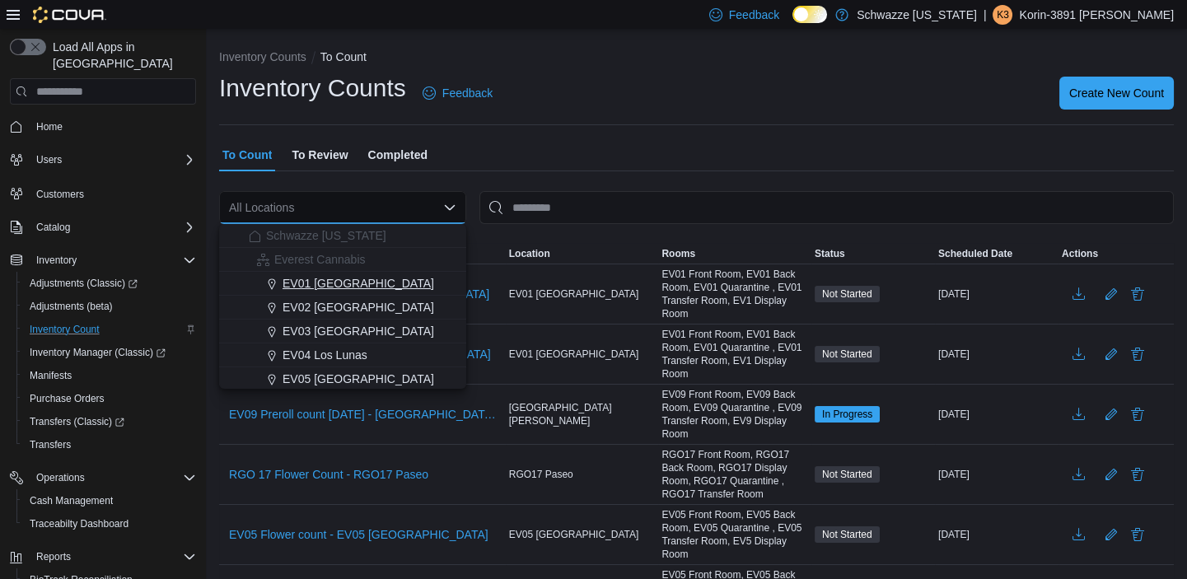
click at [370, 280] on span "EV01 [GEOGRAPHIC_DATA]" at bounding box center [359, 283] width 152 height 16
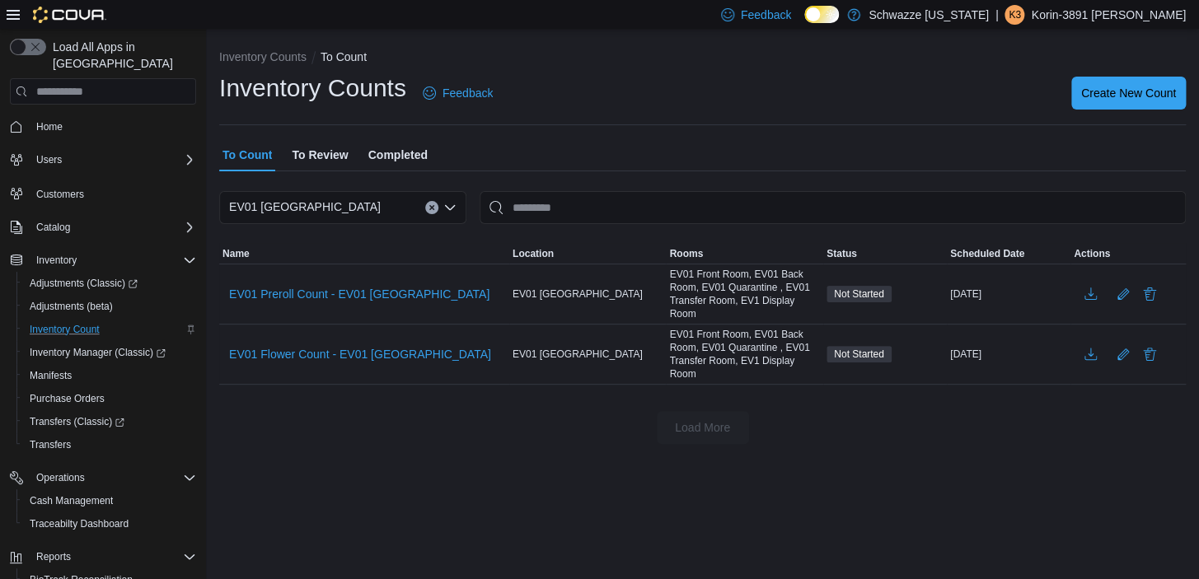
click at [822, 115] on div "Inventory Counts Feedback Create New Count" at bounding box center [702, 99] width 967 height 54
drag, startPoint x: 823, startPoint y: 107, endPoint x: 567, endPoint y: 65, distance: 259.7
click at [567, 65] on ol "Inventory Counts To Count" at bounding box center [702, 59] width 967 height 20
click at [568, 65] on ol "Inventory Counts To Count" at bounding box center [702, 59] width 967 height 20
